Goal: Transaction & Acquisition: Subscribe to service/newsletter

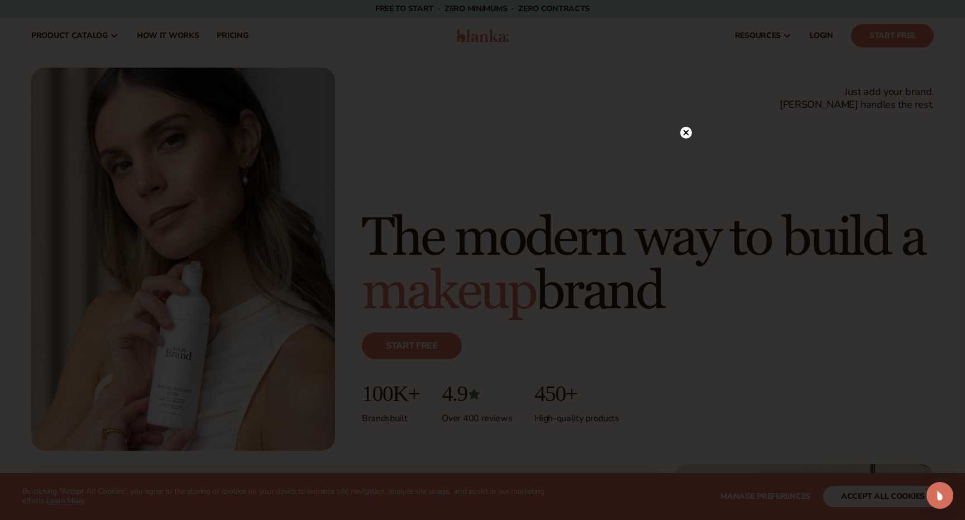
click at [685, 131] on circle at bounding box center [686, 133] width 12 height 12
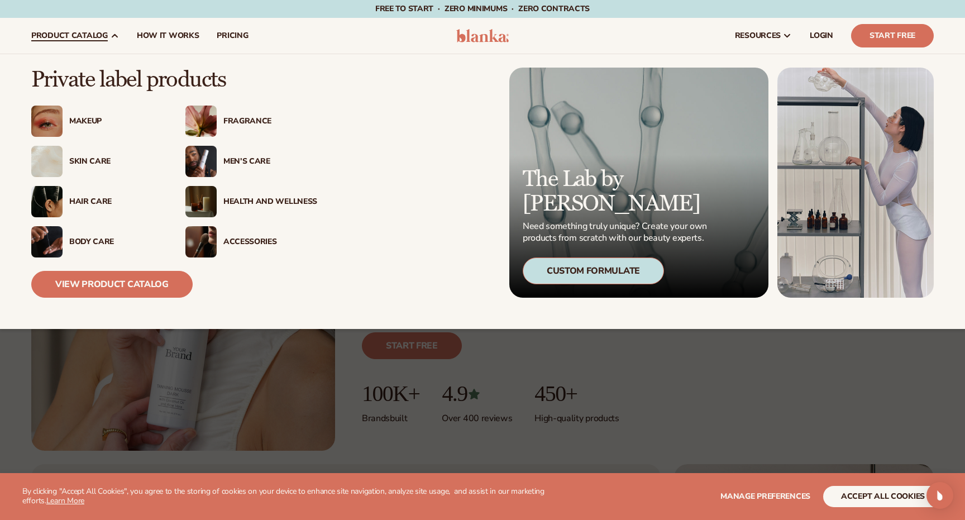
click at [97, 117] on div "Makeup" at bounding box center [116, 121] width 94 height 9
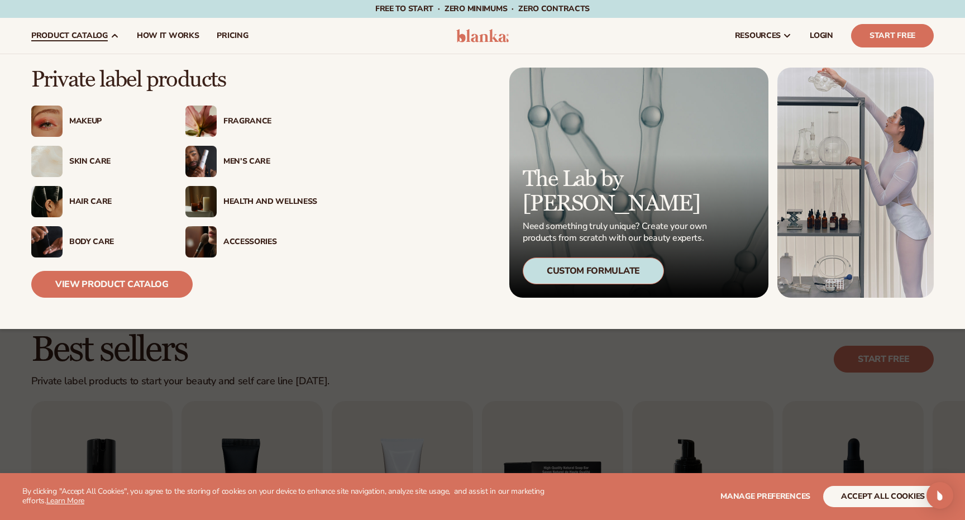
click at [78, 238] on div "Body Care" at bounding box center [116, 241] width 94 height 9
click at [66, 163] on div "Skin Care" at bounding box center [113, 161] width 100 height 9
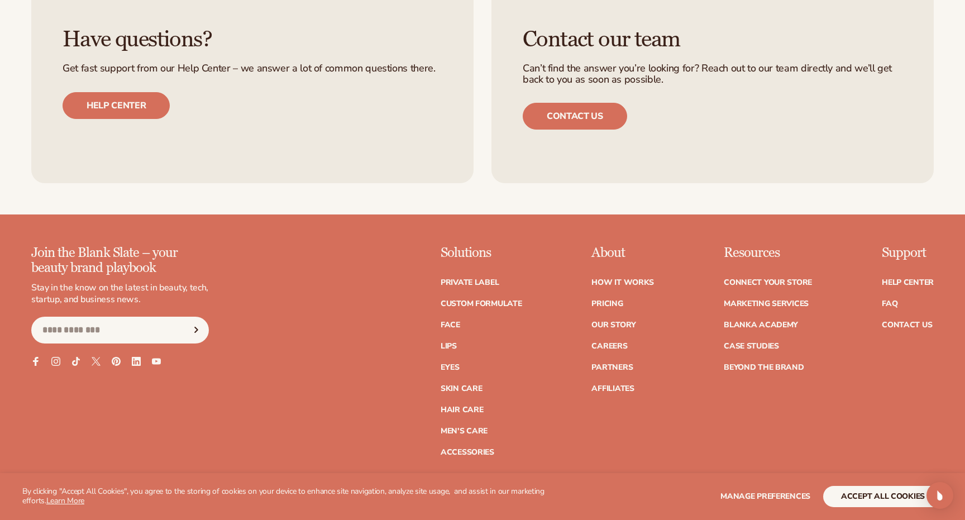
scroll to position [1949, 0]
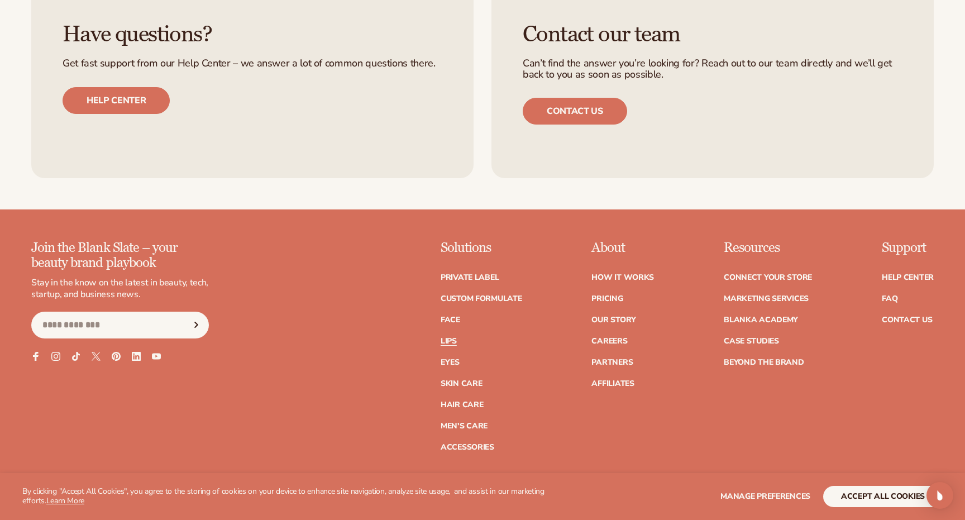
click at [450, 337] on link "Lips" at bounding box center [448, 341] width 16 height 8
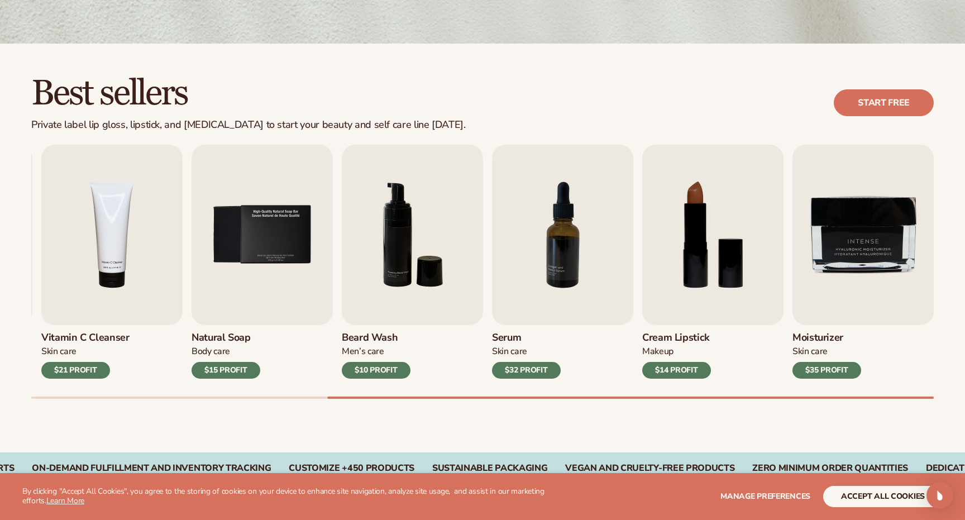
scroll to position [263, 0]
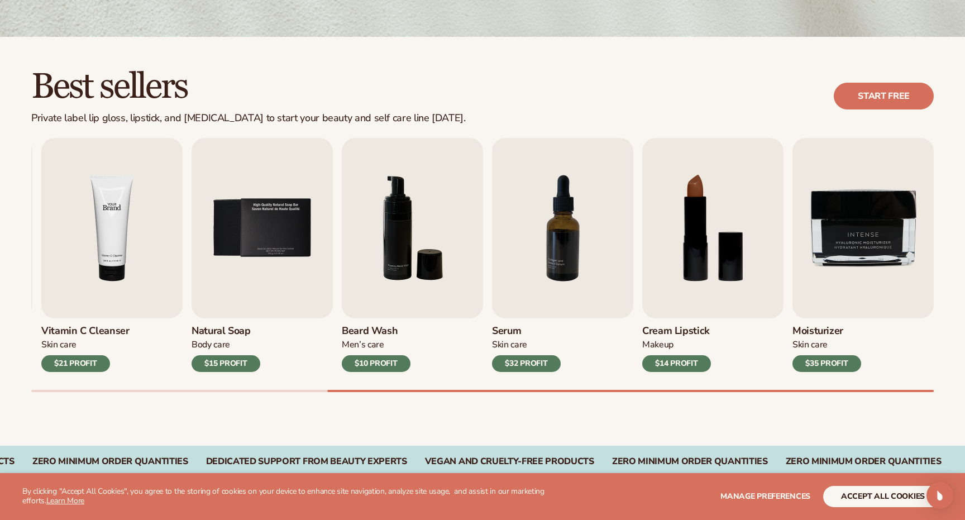
click at [133, 251] on img "4 / 9" at bounding box center [111, 228] width 141 height 180
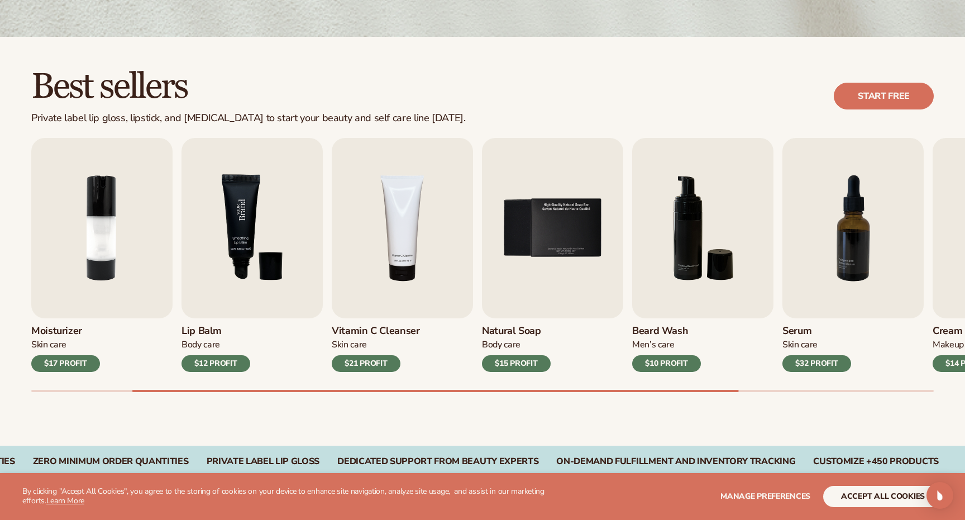
click at [225, 305] on img "3 / 9" at bounding box center [251, 228] width 141 height 180
click at [257, 234] on img "3 / 9" at bounding box center [251, 228] width 141 height 180
click at [204, 363] on div "$12 PROFIT" at bounding box center [215, 363] width 69 height 17
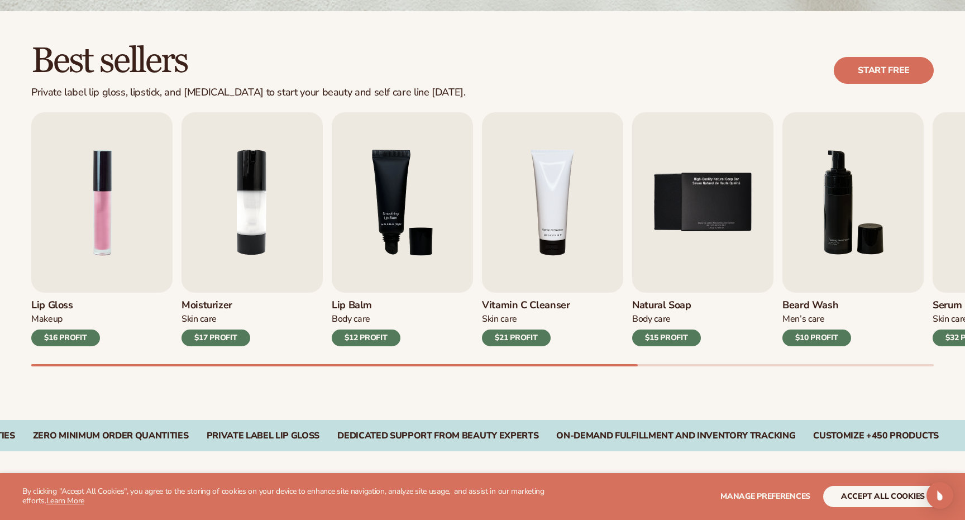
scroll to position [293, 0]
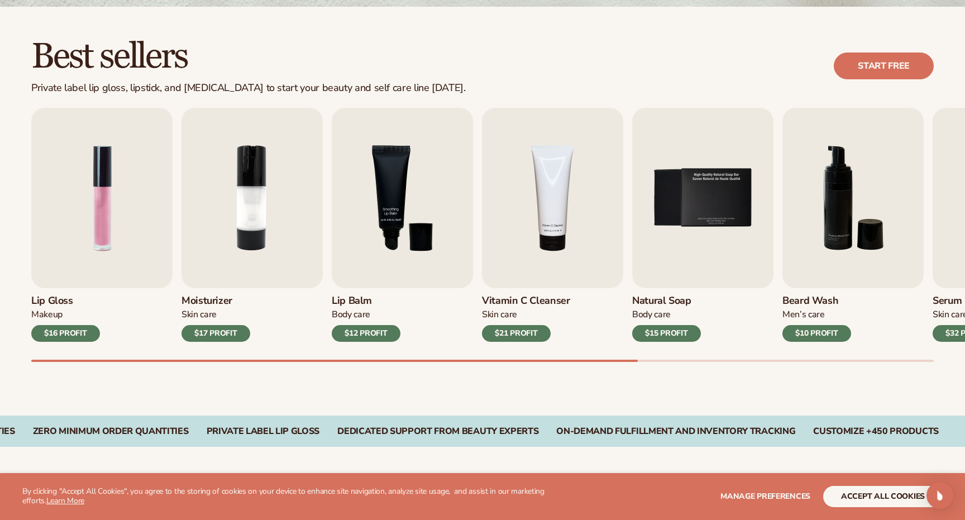
click at [141, 88] on div "Private label lip gloss, lipstick, and [MEDICAL_DATA] to start your beauty and …" at bounding box center [248, 88] width 434 height 12
click at [389, 211] on img "3 / 9" at bounding box center [402, 198] width 141 height 180
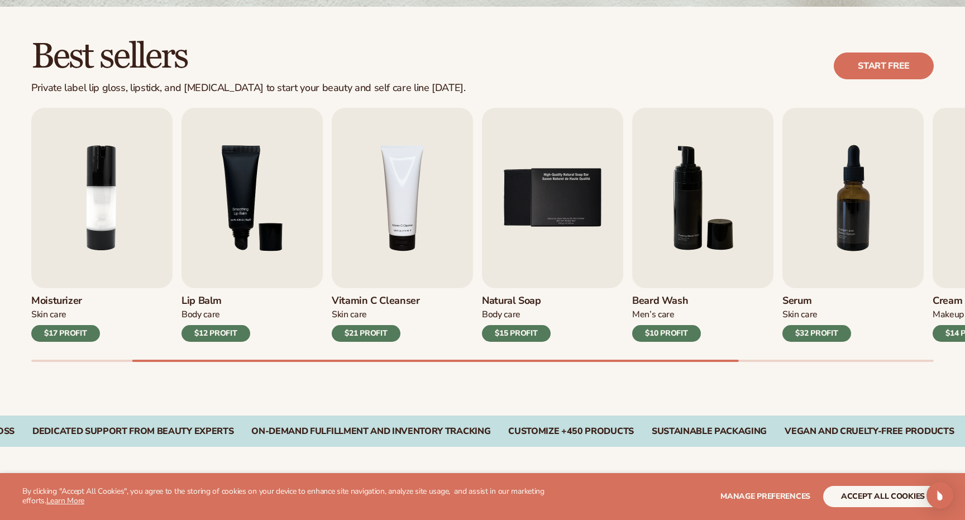
click at [548, 399] on div "Best sellers Private label lip gloss, lipstick, and [MEDICAL_DATA] to start you…" at bounding box center [482, 211] width 965 height 409
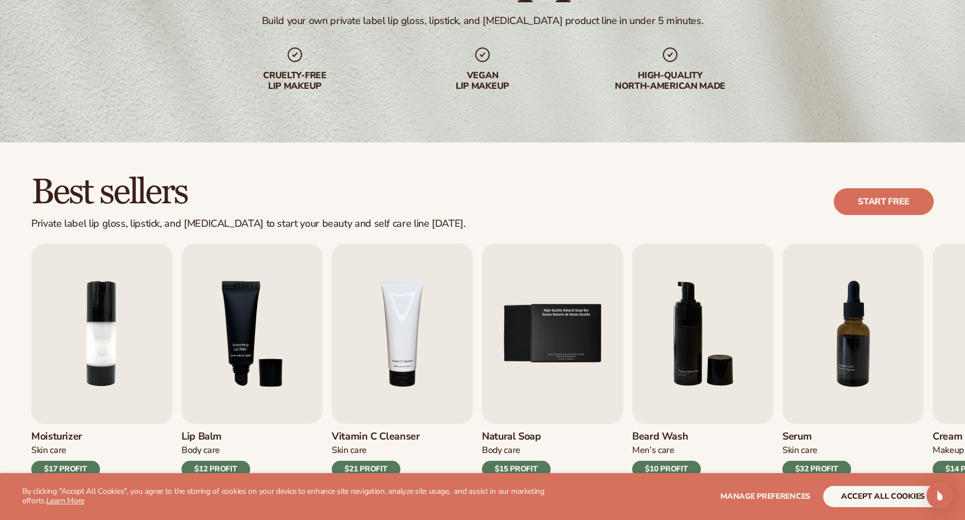
scroll to position [0, 0]
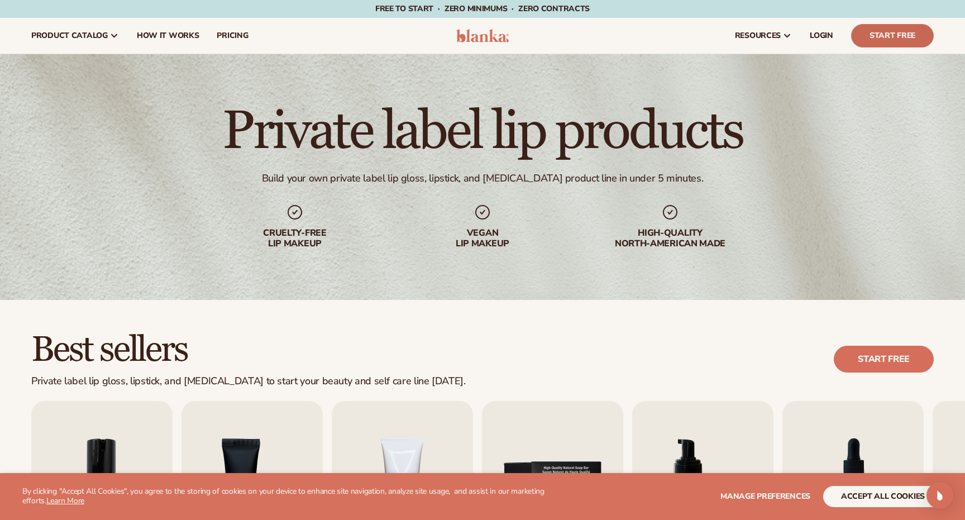
click at [891, 27] on link "Start Free" at bounding box center [892, 35] width 83 height 23
